Goal: Information Seeking & Learning: Learn about a topic

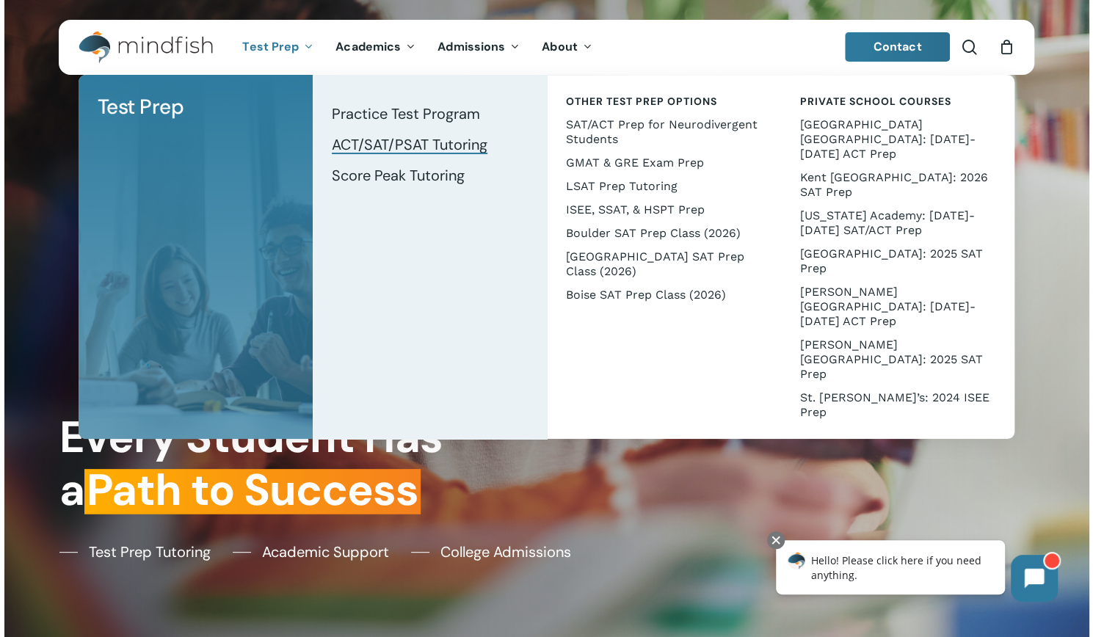
click at [392, 145] on span "ACT/SAT/PSAT Tutoring" at bounding box center [410, 144] width 156 height 19
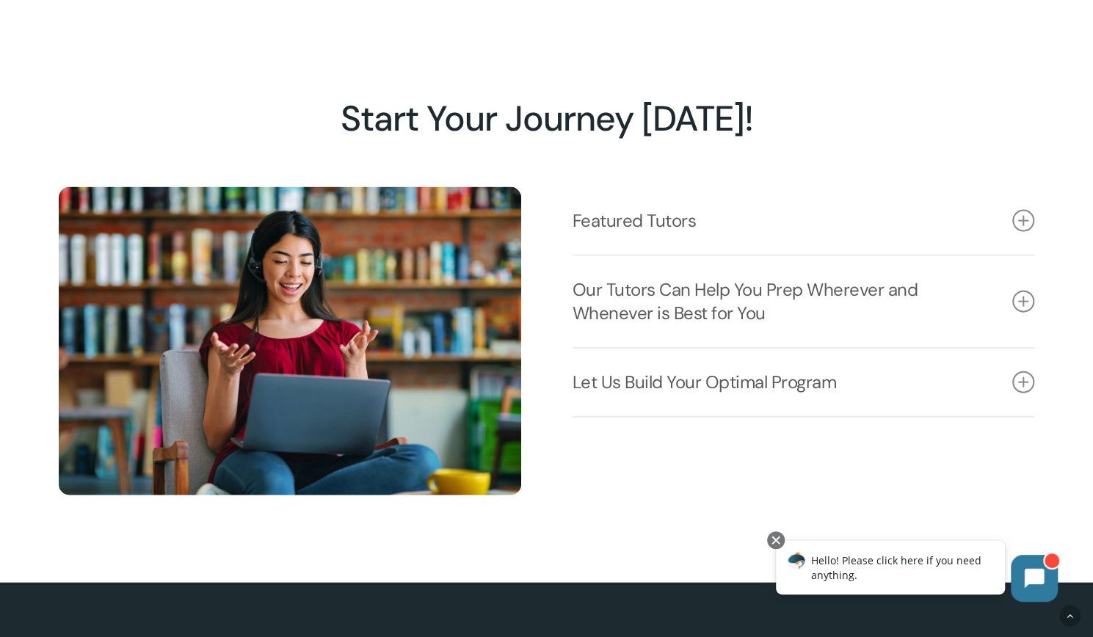
scroll to position [2078, 0]
